Goal: Find specific page/section

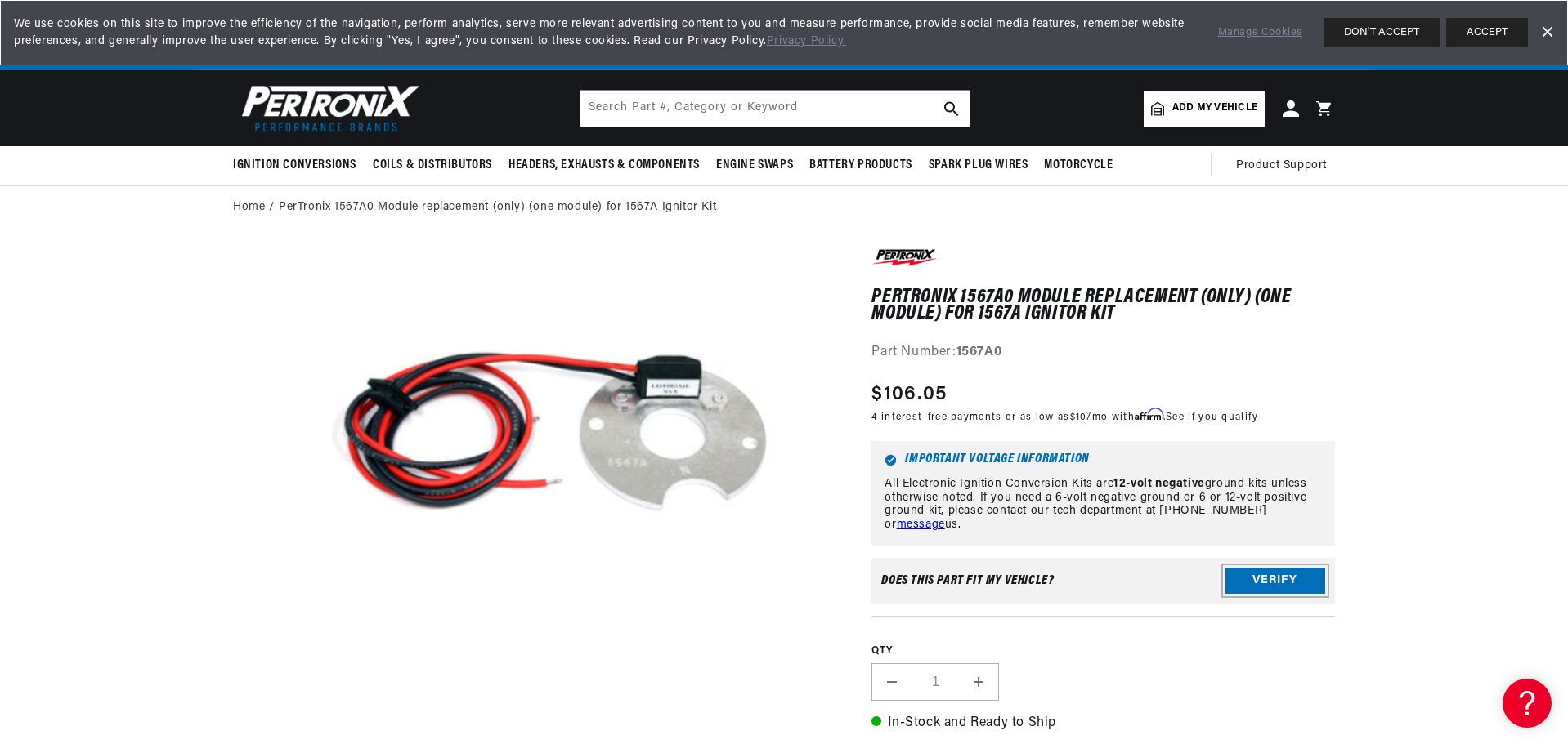
click at [1268, 580] on button "Verify" at bounding box center [1275, 581] width 100 height 26
